Goal: Check status: Check status

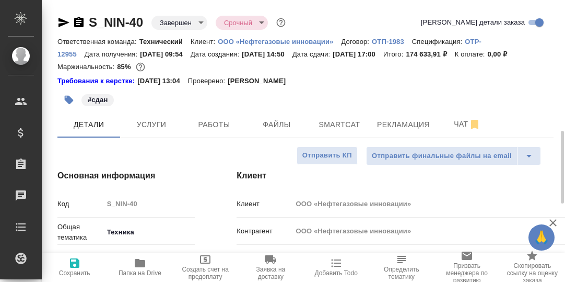
select select "RU"
drag, startPoint x: 145, startPoint y: 21, endPoint x: 91, endPoint y: 23, distance: 53.8
click at [91, 23] on div "S_NIN-40 Завершен closed Срочный urgent" at bounding box center [172, 22] width 230 height 17
copy link "S_NIN-40"
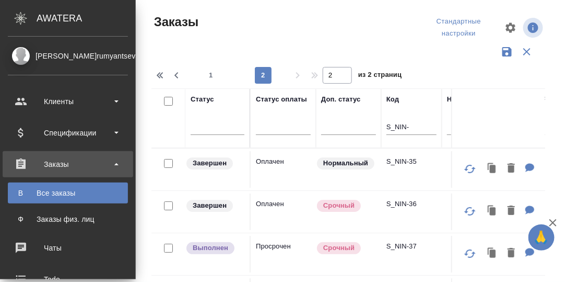
click at [57, 163] on div "Заказы" at bounding box center [68, 164] width 120 height 16
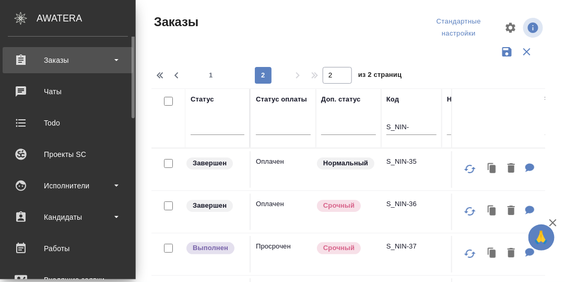
scroll to position [156, 0]
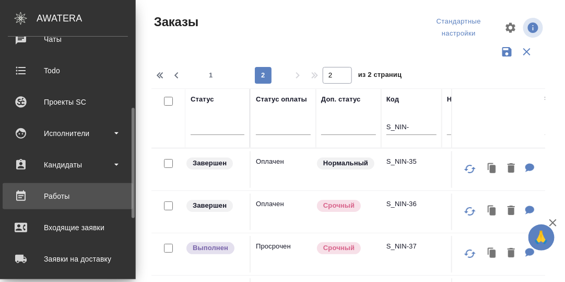
click at [60, 193] on div "Работы" at bounding box center [68, 196] width 120 height 16
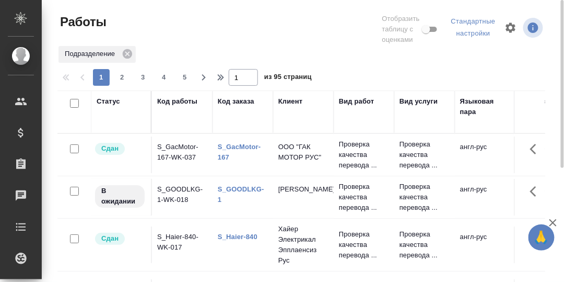
drag, startPoint x: 104, startPoint y: 128, endPoint x: 107, endPoint y: 122, distance: 6.6
click at [105, 127] on th "Статус" at bounding box center [121, 111] width 61 height 43
click at [108, 102] on div "Статус" at bounding box center [109, 101] width 24 height 10
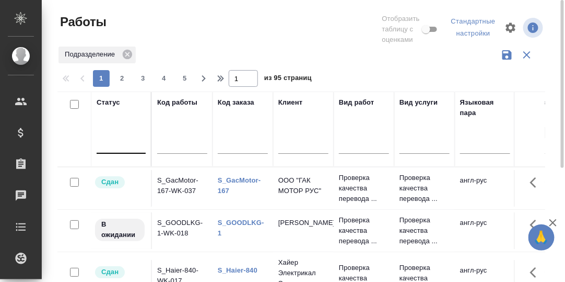
click at [108, 145] on div at bounding box center [121, 142] width 49 height 15
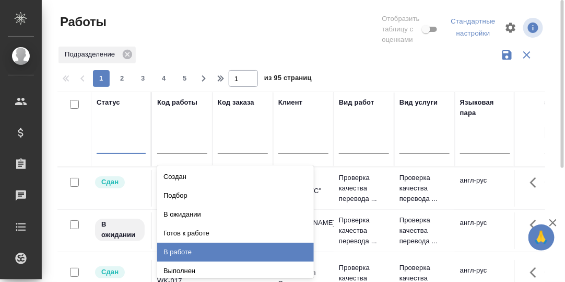
click at [184, 250] on div "В работе" at bounding box center [235, 251] width 157 height 19
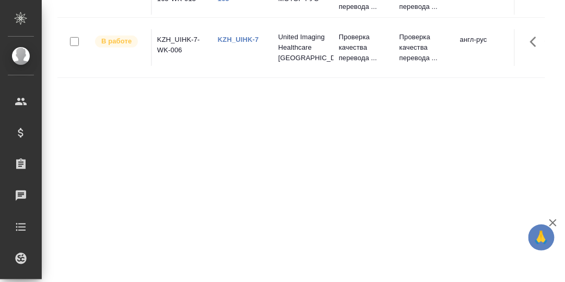
click at [231, 43] on link "KZH_UIHK-7" at bounding box center [238, 40] width 41 height 8
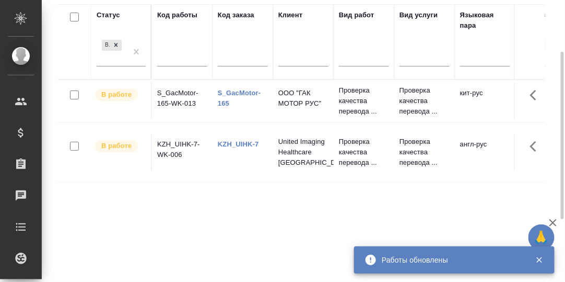
scroll to position [35, 0]
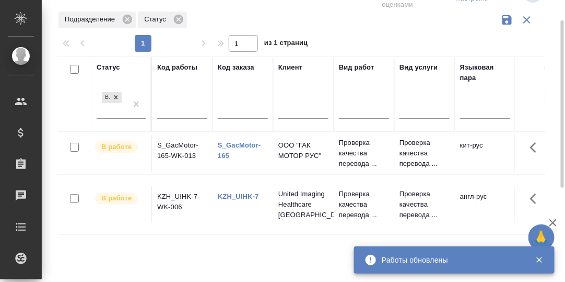
click at [231, 150] on link "S_GacMotor-165" at bounding box center [239, 150] width 43 height 18
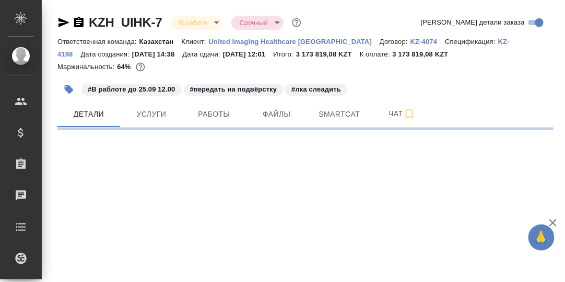
select select "RU"
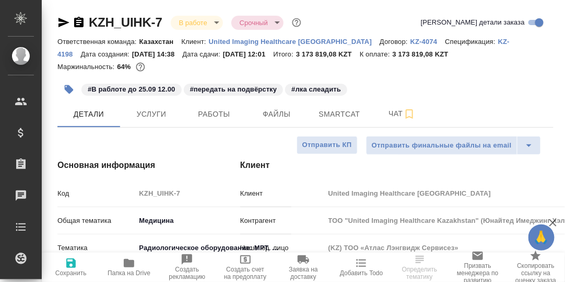
type textarea "x"
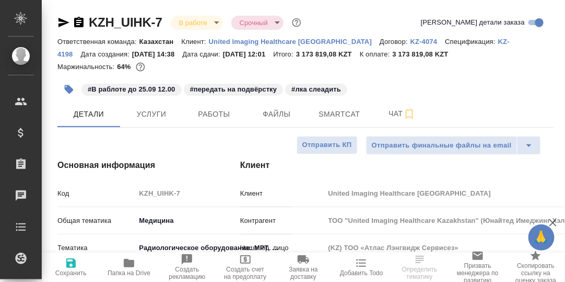
type textarea "x"
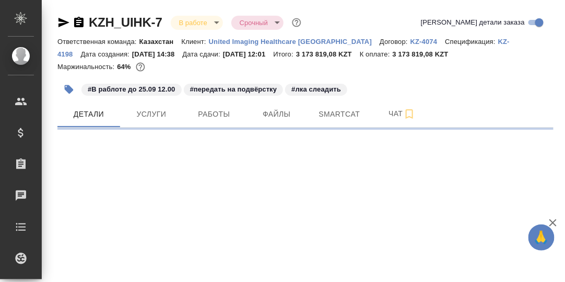
select select "RU"
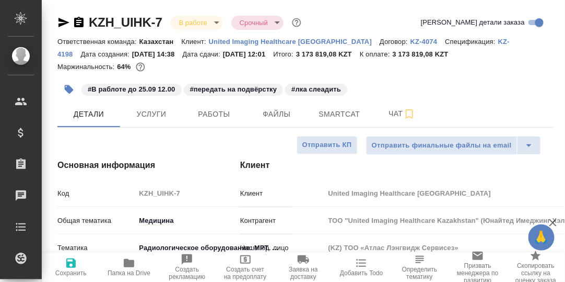
type textarea "x"
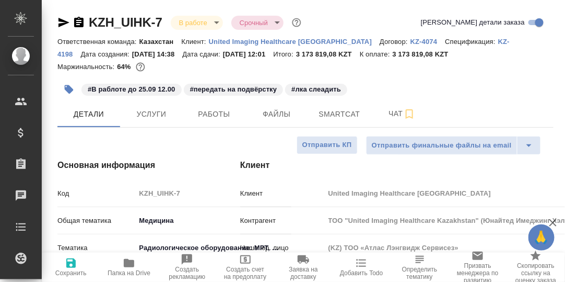
type textarea "x"
click at [341, 109] on span "Smartcat" at bounding box center [339, 114] width 50 height 13
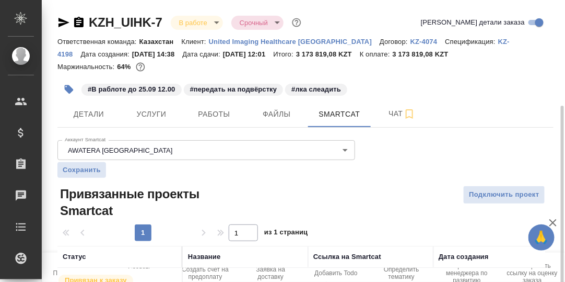
scroll to position [57, 0]
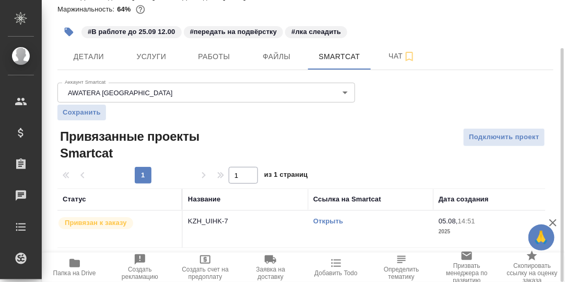
click at [326, 219] on link "Открыть" at bounding box center [328, 221] width 30 height 8
click at [330, 218] on link "Открыть" at bounding box center [328, 221] width 30 height 8
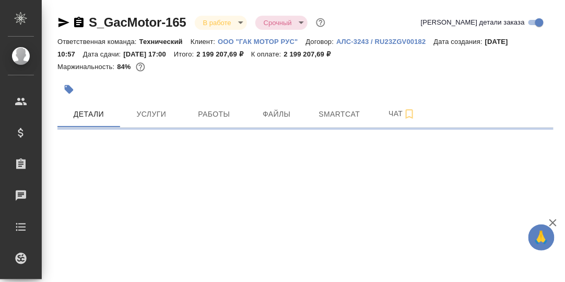
select select "RU"
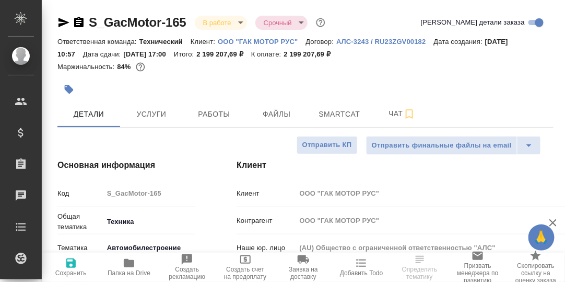
type textarea "x"
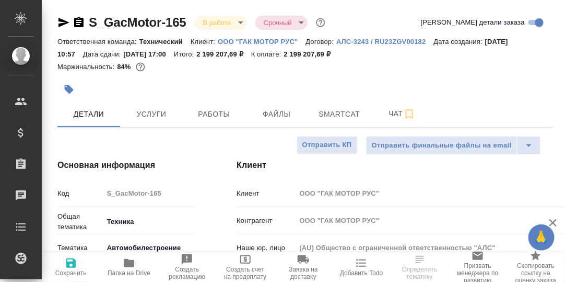
type textarea "x"
type input "[PERSON_NAME]"
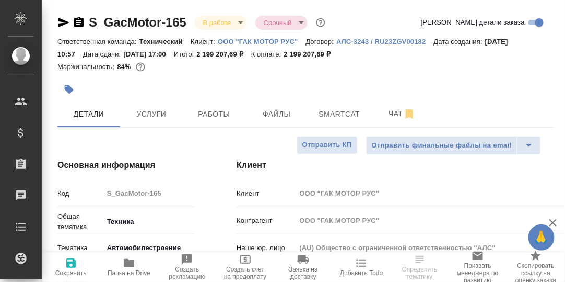
type input "[PERSON_NAME]"
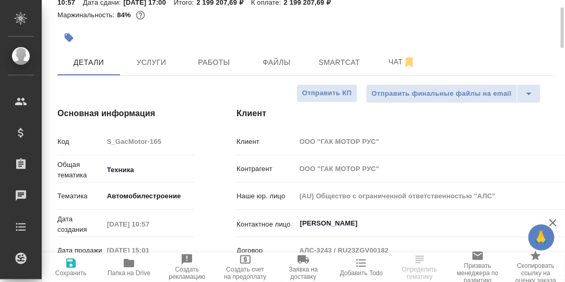
scroll to position [104, 0]
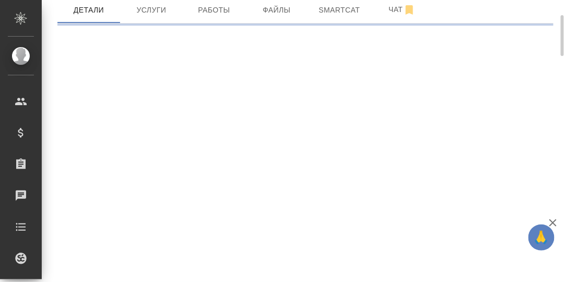
select select "RU"
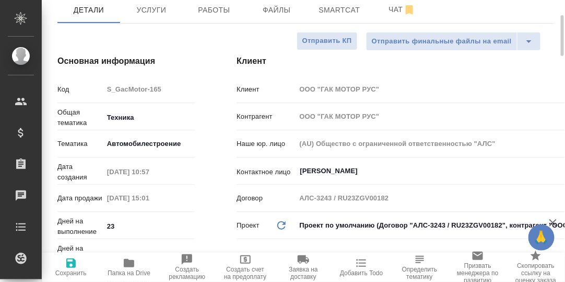
type textarea "x"
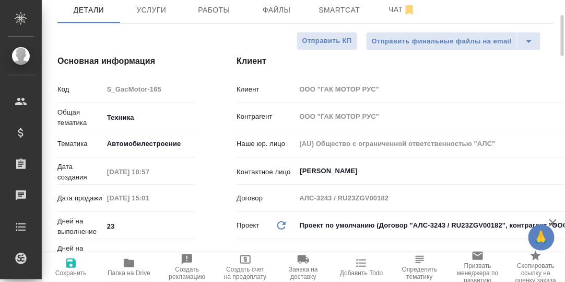
type textarea "x"
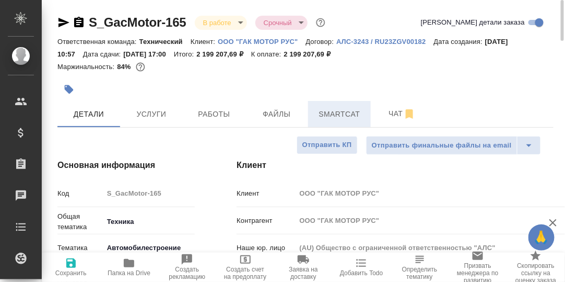
click at [342, 113] on span "Smartcat" at bounding box center [339, 114] width 50 height 13
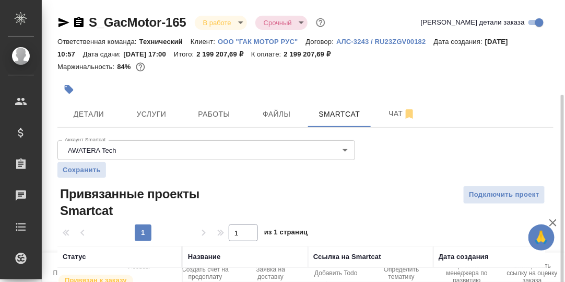
scroll to position [57, 0]
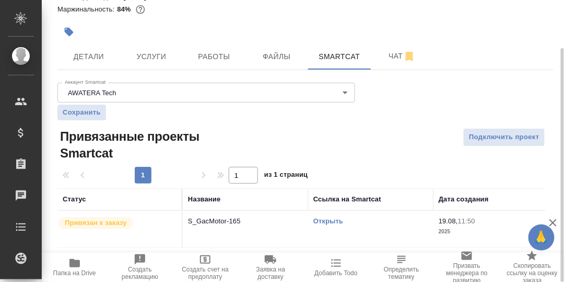
click at [331, 221] on link "Открыть" at bounding box center [328, 221] width 30 height 8
